Goal: Information Seeking & Learning: Learn about a topic

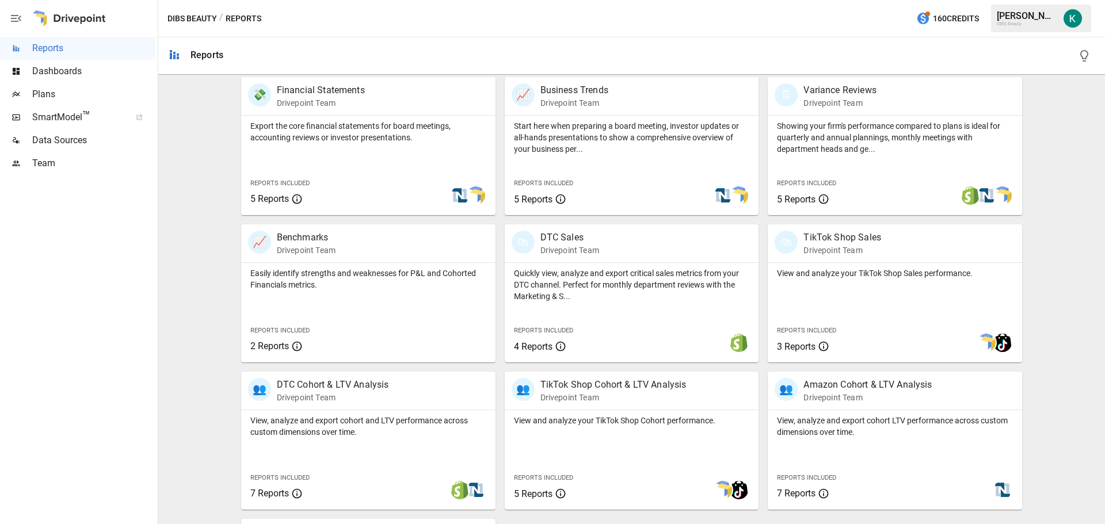
scroll to position [368, 0]
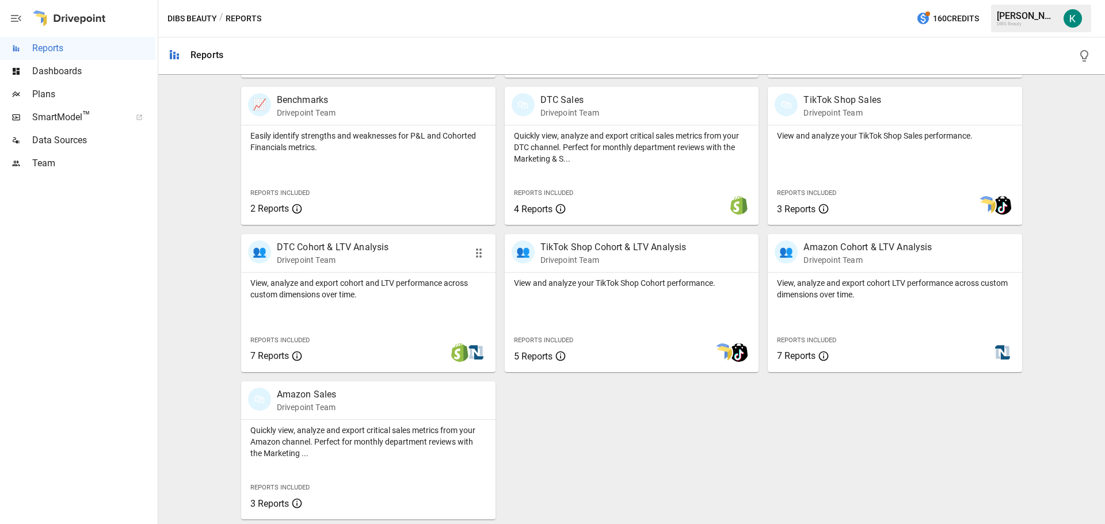
click at [380, 326] on div "View, analyze and export cohort and LTV performance across custom dimensions ov…" at bounding box center [368, 323] width 254 height 100
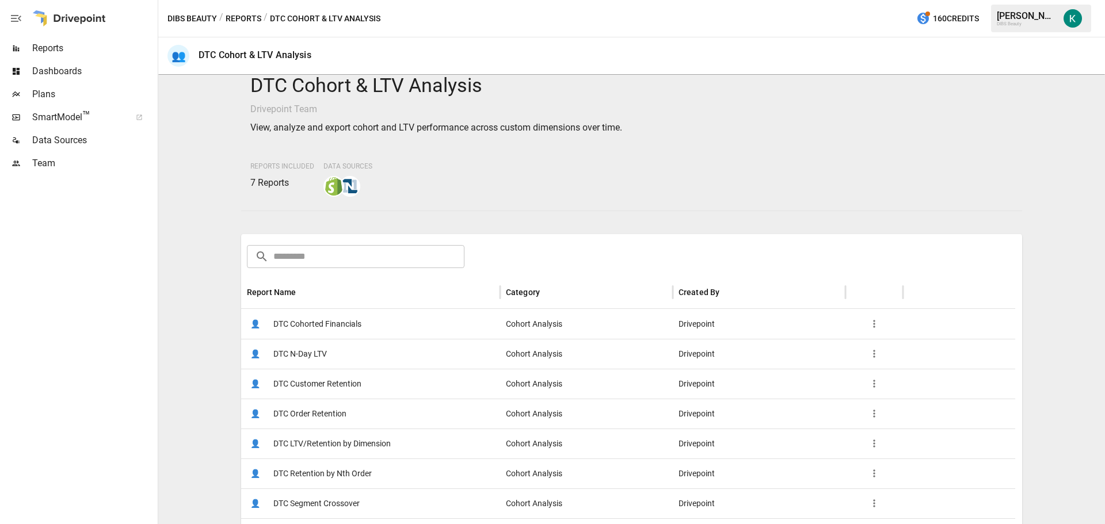
scroll to position [58, 0]
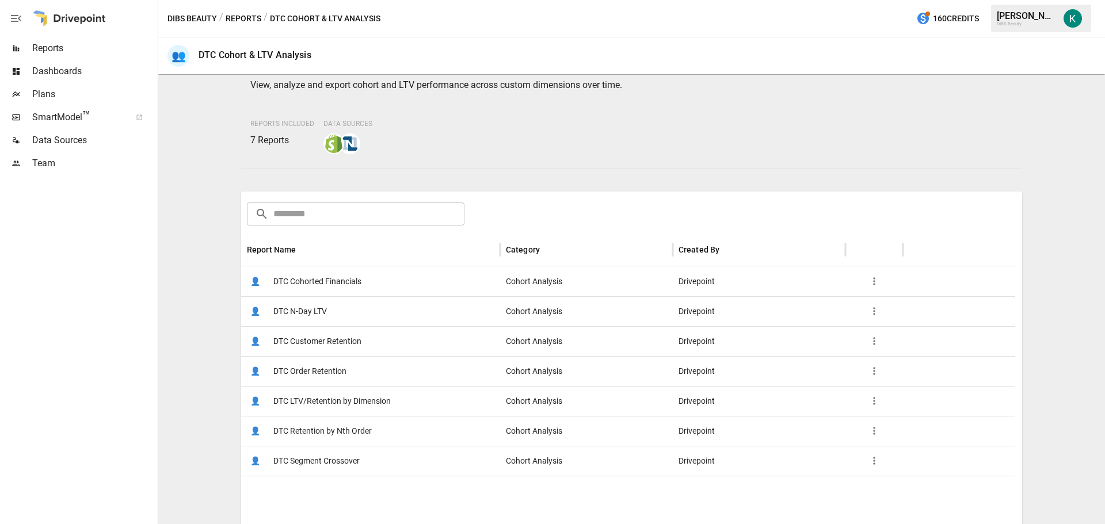
click at [293, 285] on span "DTC Cohorted Financials" at bounding box center [317, 281] width 88 height 29
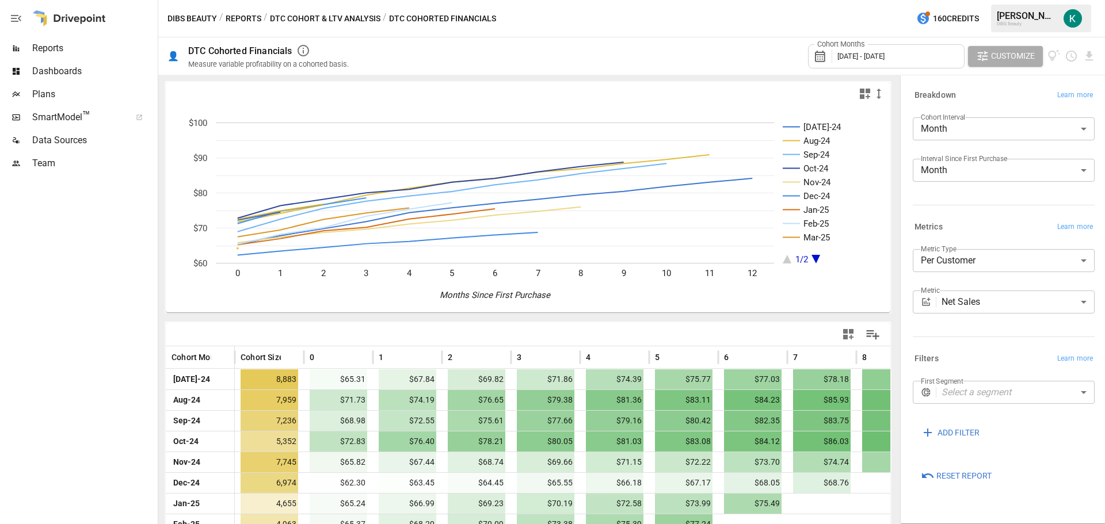
click at [1016, 0] on body "Reports Dashboards Plans SmartModel ™ Data Sources Team DIBS Beauty / Reports /…" at bounding box center [552, 0] width 1105 height 0
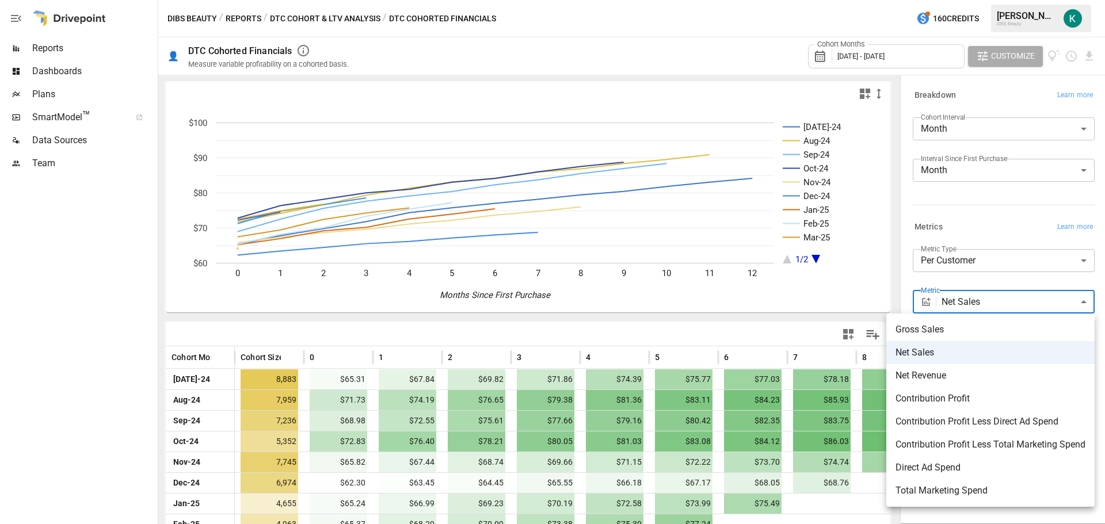
click at [1063, 228] on div at bounding box center [552, 262] width 1105 height 524
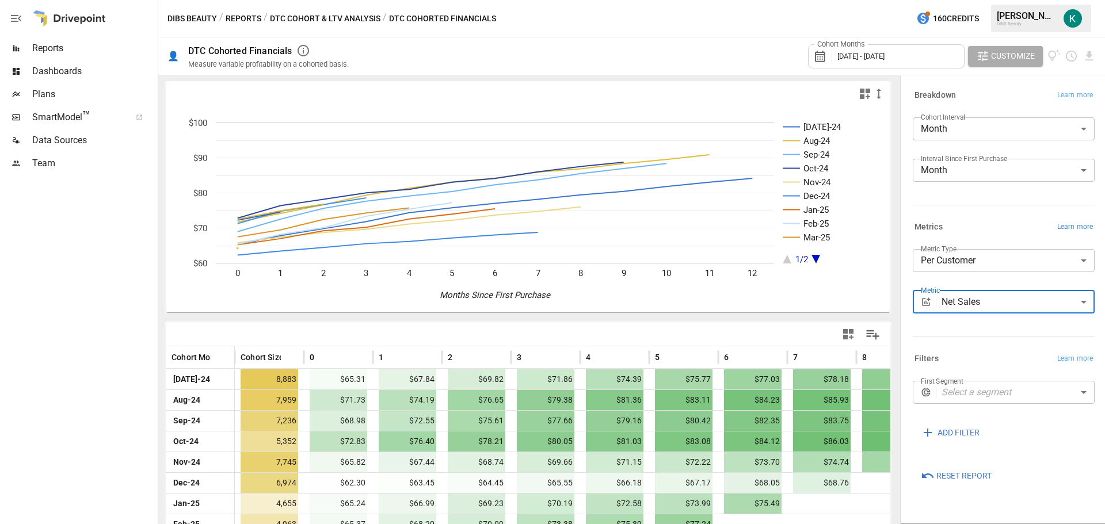
click at [1070, 226] on span "Learn more" at bounding box center [1075, 228] width 36 height 12
click at [991, 0] on body "Reports Dashboards Plans SmartModel ™ Data Sources Team DIBS Beauty / Reports /…" at bounding box center [552, 0] width 1105 height 0
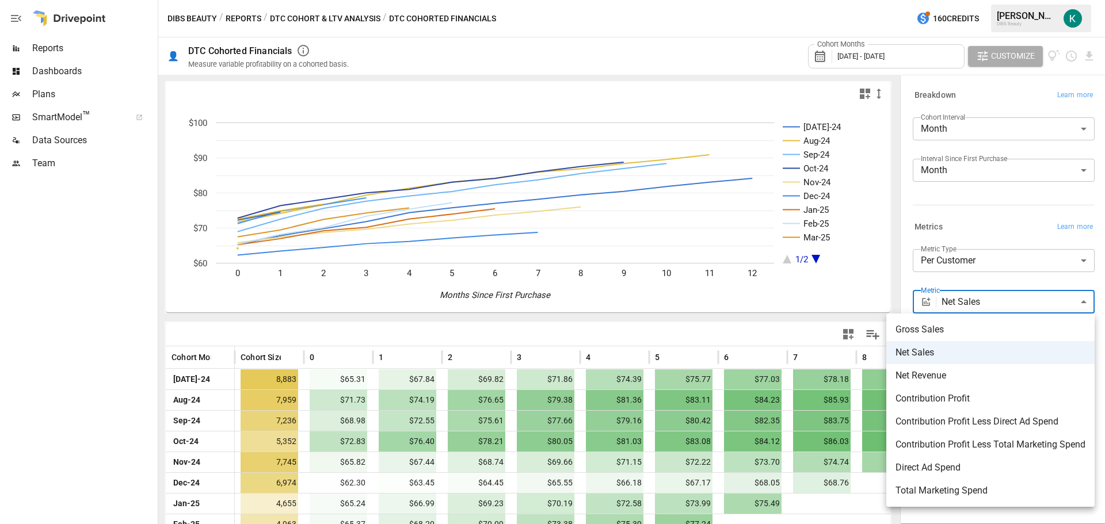
click at [991, 302] on div at bounding box center [552, 262] width 1105 height 524
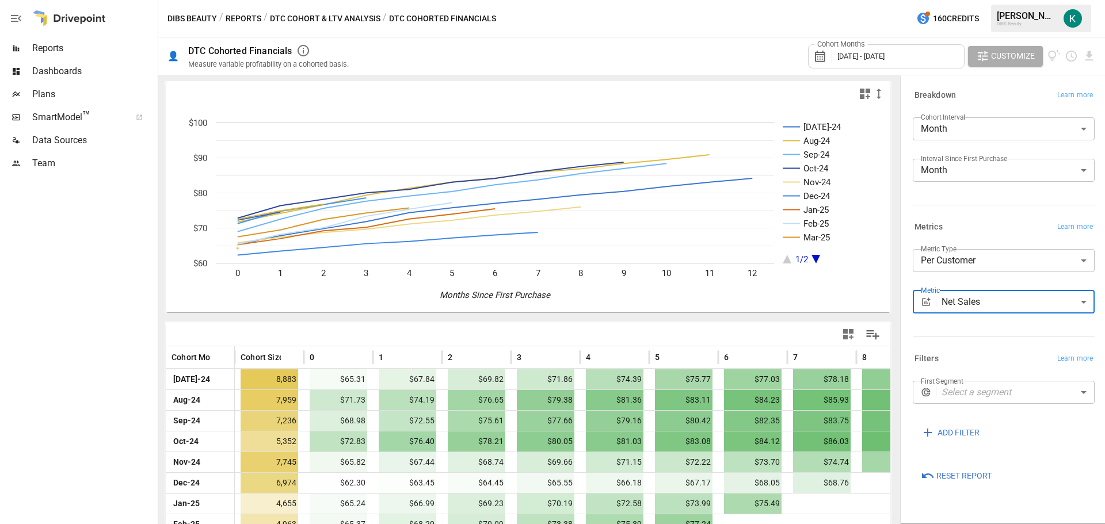
click at [974, 236] on div "**********" at bounding box center [1001, 281] width 186 height 132
click at [995, 0] on body "Reports Dashboards Plans SmartModel ™ Data Sources Team DIBS Beauty / Reports /…" at bounding box center [552, 0] width 1105 height 0
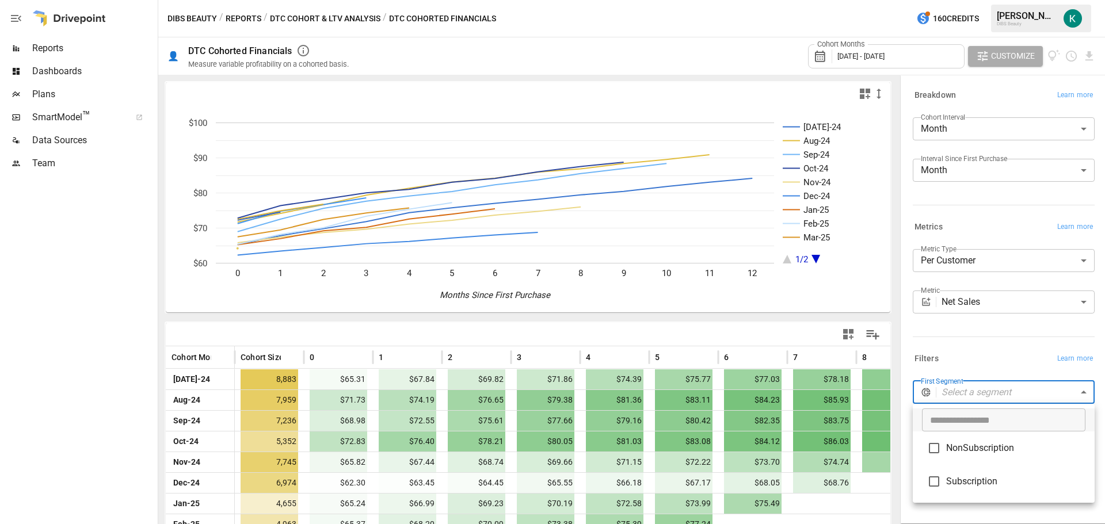
click at [1008, 392] on div at bounding box center [552, 262] width 1105 height 524
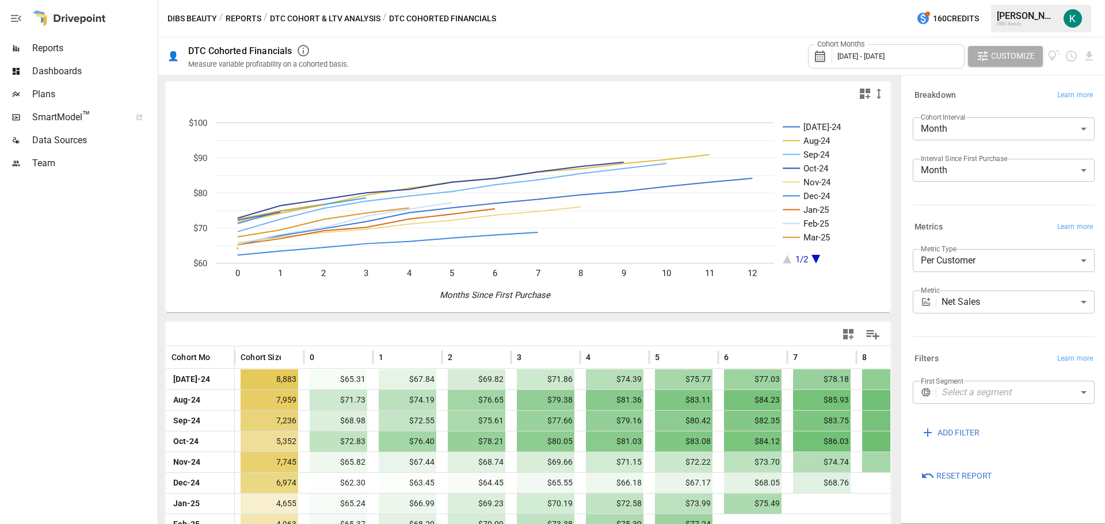
click at [299, 16] on button "DTC Cohort & LTV Analysis" at bounding box center [325, 19] width 110 height 14
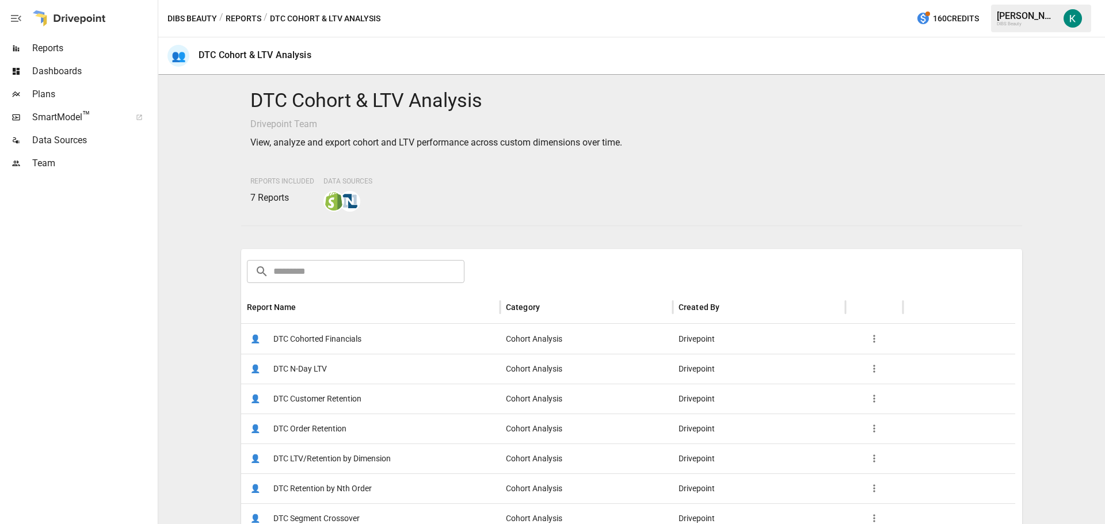
scroll to position [58, 0]
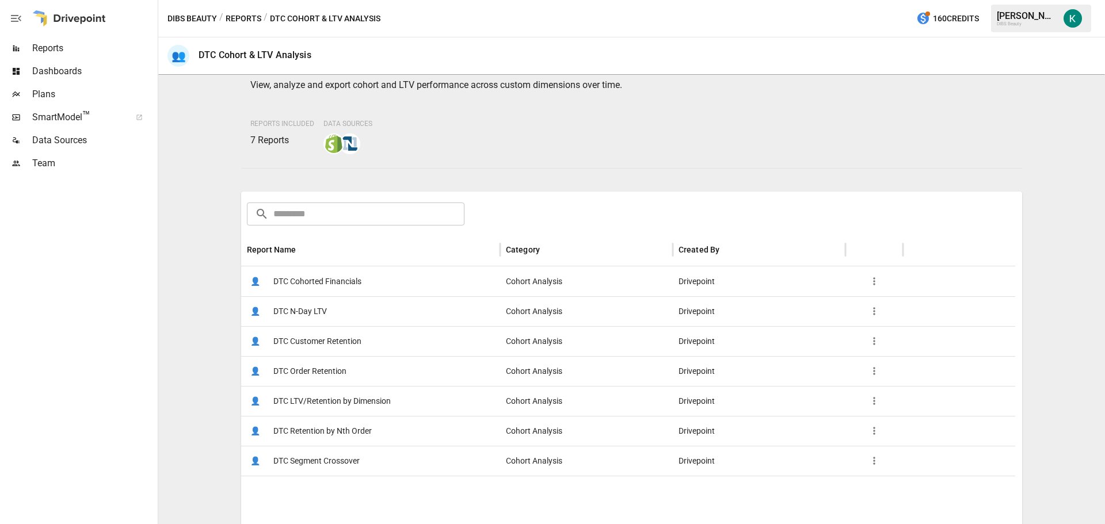
click at [299, 310] on span "DTC N-Day LTV" at bounding box center [300, 311] width 54 height 29
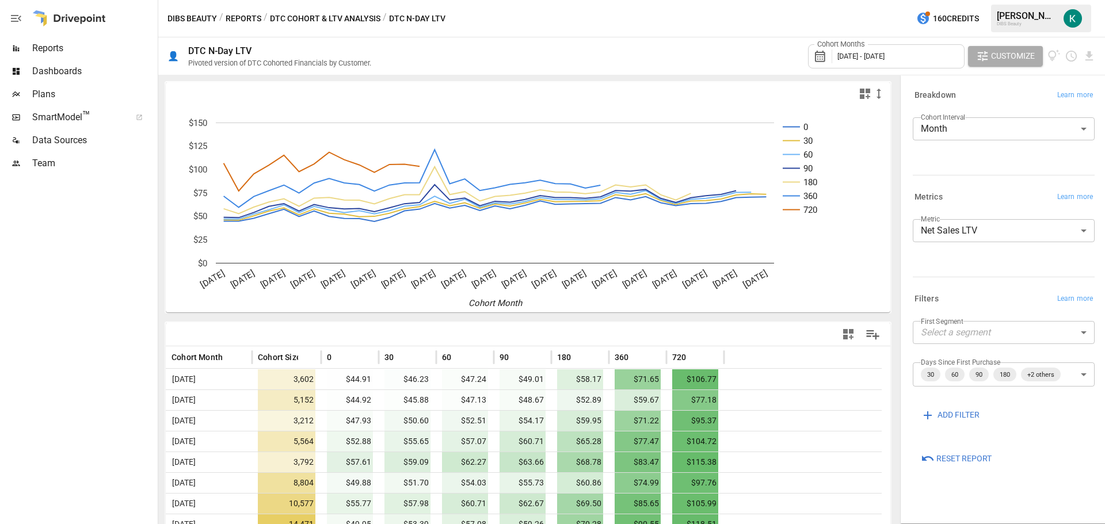
click at [968, 0] on body "Reports Dashboards Plans SmartModel ™ Data Sources Team DIBS Beauty / Reports /…" at bounding box center [552, 0] width 1105 height 0
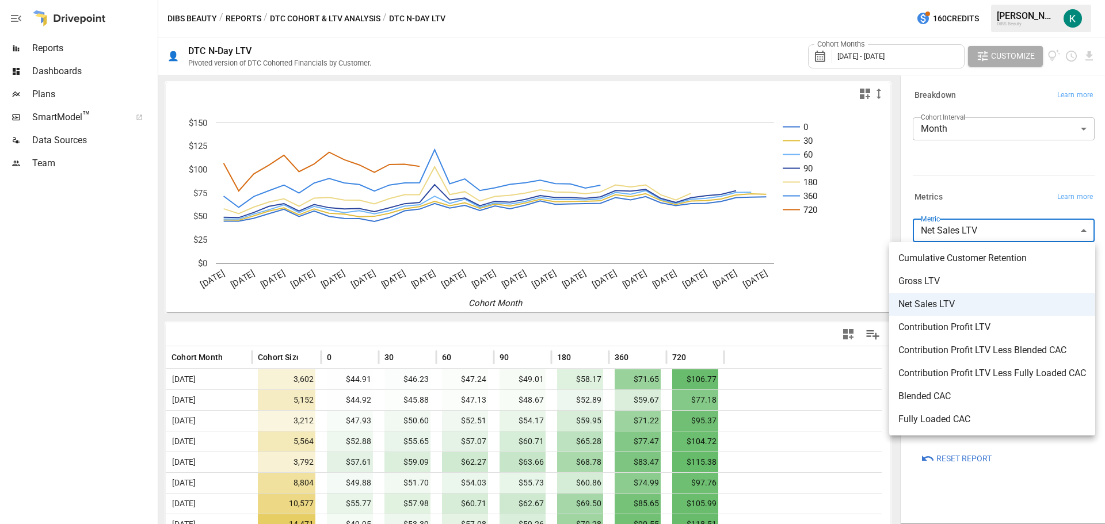
click at [982, 486] on div at bounding box center [552, 262] width 1105 height 524
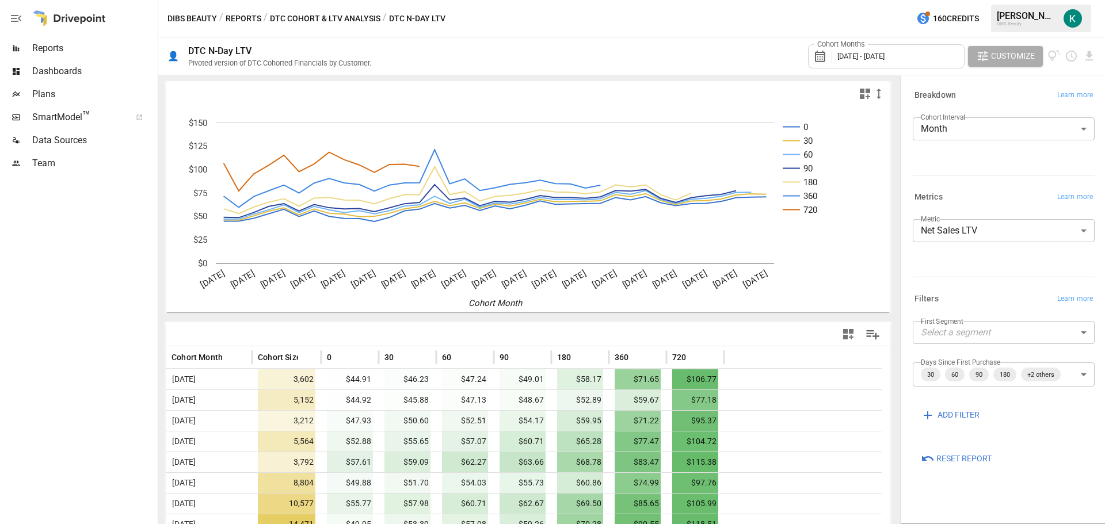
click at [314, 18] on button "DTC Cohort & LTV Analysis" at bounding box center [325, 19] width 110 height 14
